Goal: Task Accomplishment & Management: Manage account settings

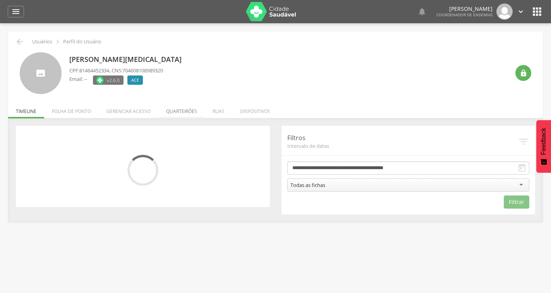
click at [186, 108] on li "Quarteirões" at bounding box center [181, 109] width 46 height 18
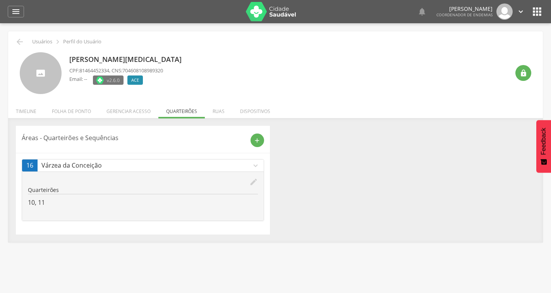
click at [251, 181] on icon "edit" at bounding box center [253, 182] width 9 height 9
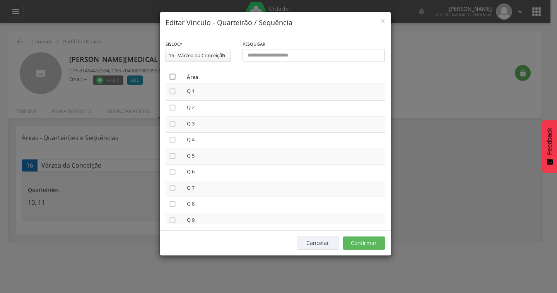
click at [172, 76] on icon "" at bounding box center [173, 77] width 8 height 8
click at [172, 76] on icon "" at bounding box center [173, 77] width 8 height 8
click at [354, 238] on button "Confirmar" at bounding box center [364, 242] width 43 height 13
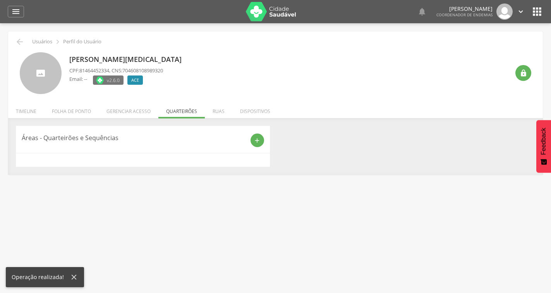
click at [249, 137] on div "add" at bounding box center [254, 140] width 19 height 14
click at [252, 140] on div "add" at bounding box center [257, 140] width 14 height 14
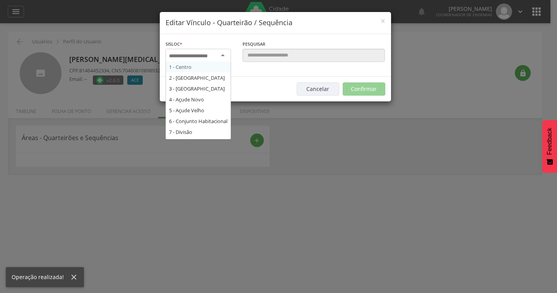
click at [193, 53] on input "select-one" at bounding box center [193, 56] width 49 height 7
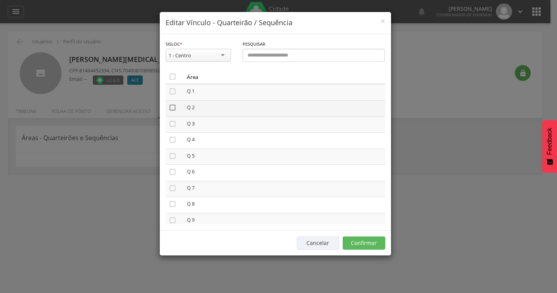
click at [171, 106] on icon "" at bounding box center [173, 108] width 8 height 8
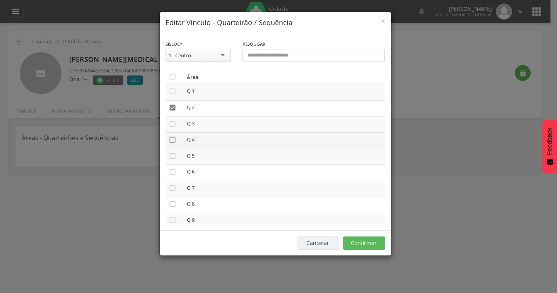
click at [173, 138] on icon "" at bounding box center [173, 140] width 8 height 8
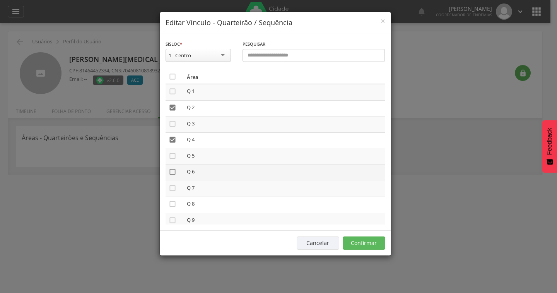
click at [174, 173] on icon "" at bounding box center [173, 172] width 8 height 8
click at [378, 242] on button "Confirmar" at bounding box center [364, 242] width 43 height 13
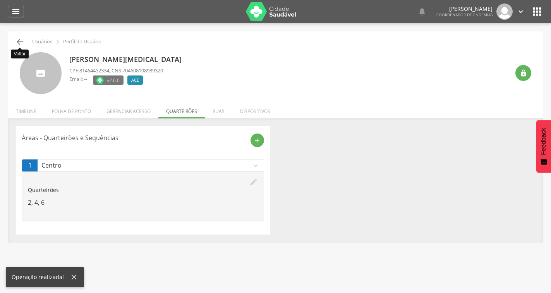
click at [21, 40] on icon "" at bounding box center [19, 41] width 9 height 9
